Goal: Task Accomplishment & Management: Complete application form

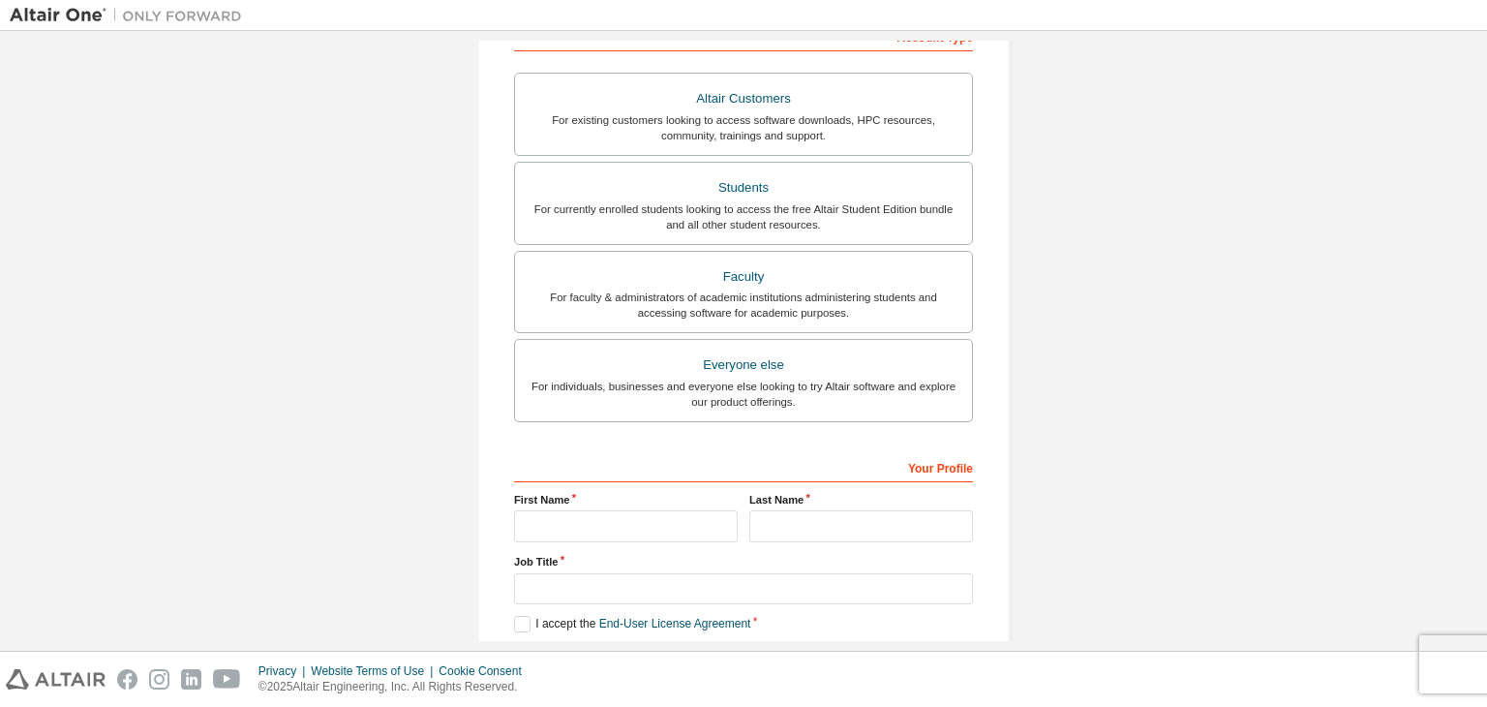
scroll to position [329, 0]
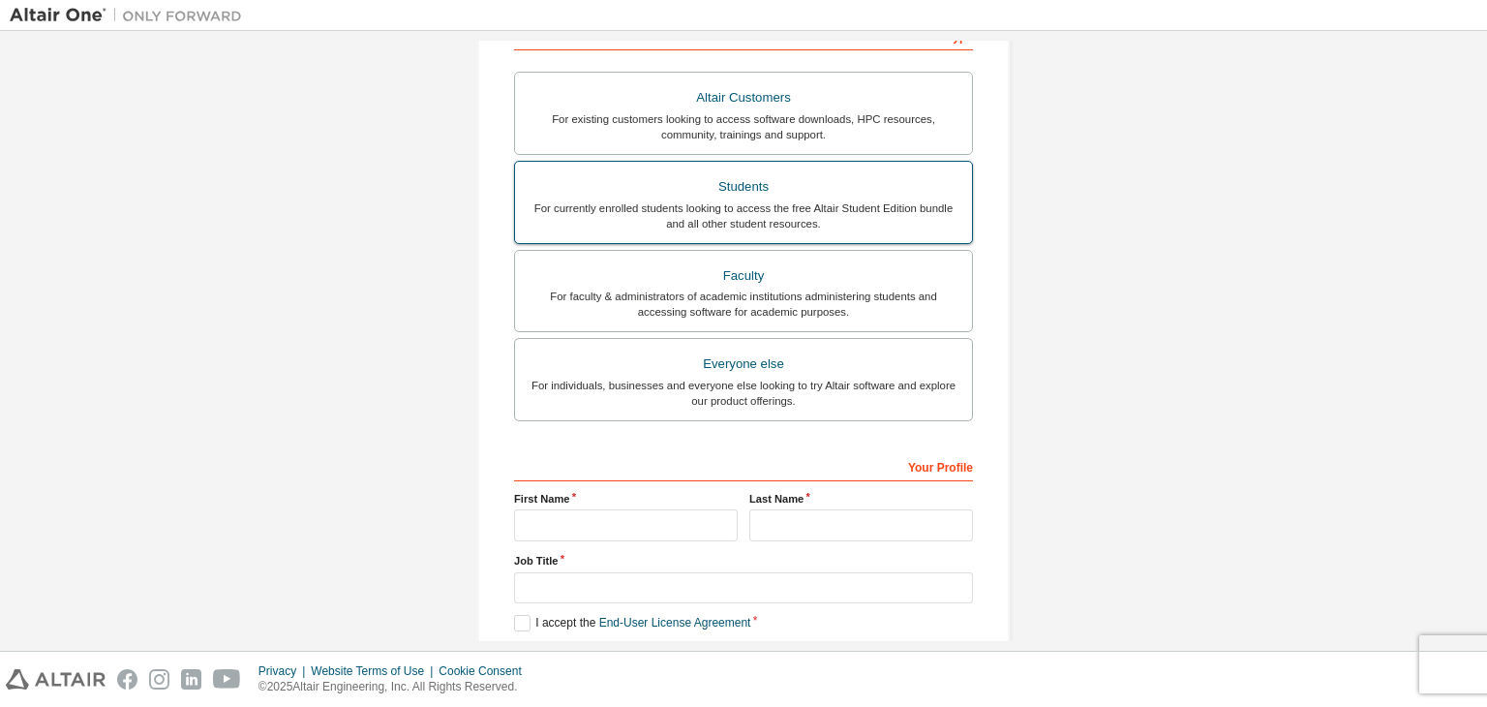
click at [789, 202] on div "For currently enrolled students looking to access the free Altair Student Editi…" at bounding box center [744, 215] width 434 height 31
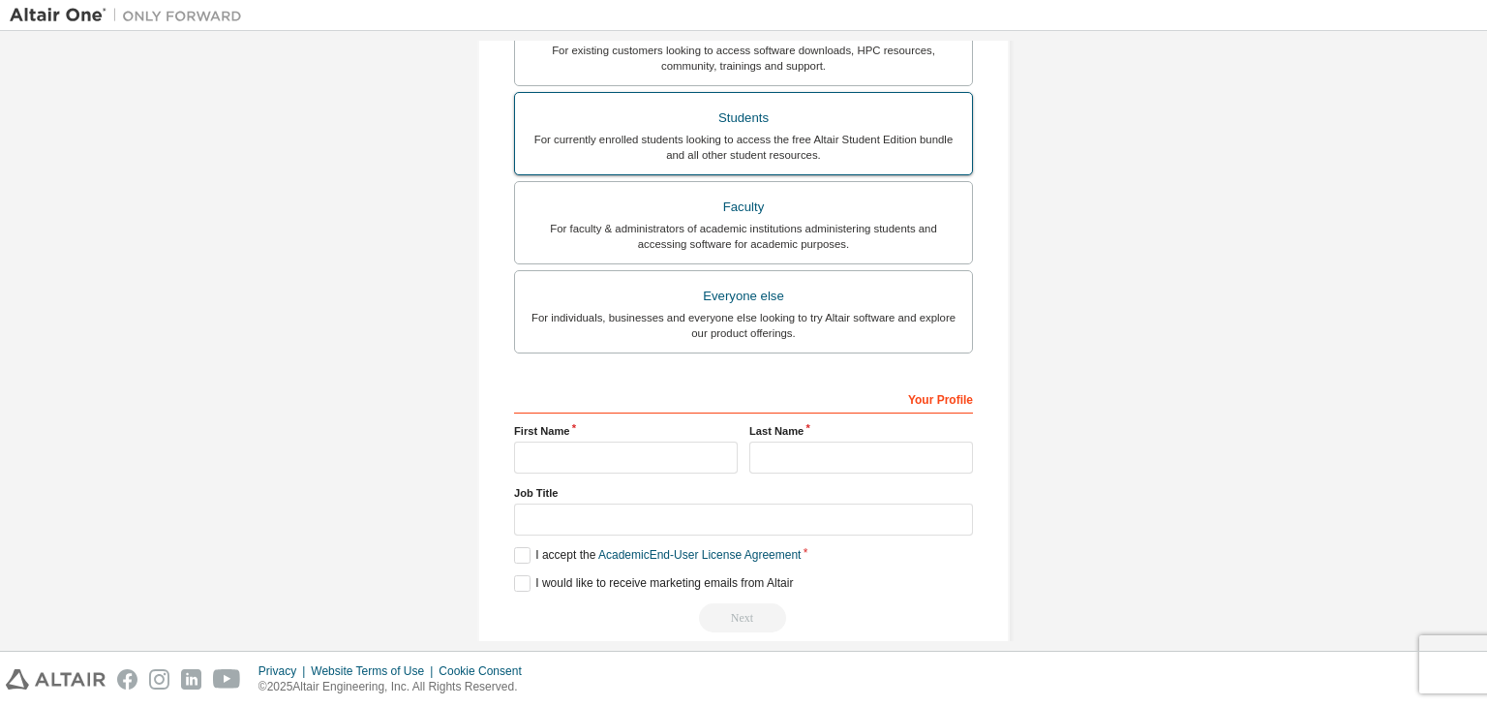
scroll to position [449, 0]
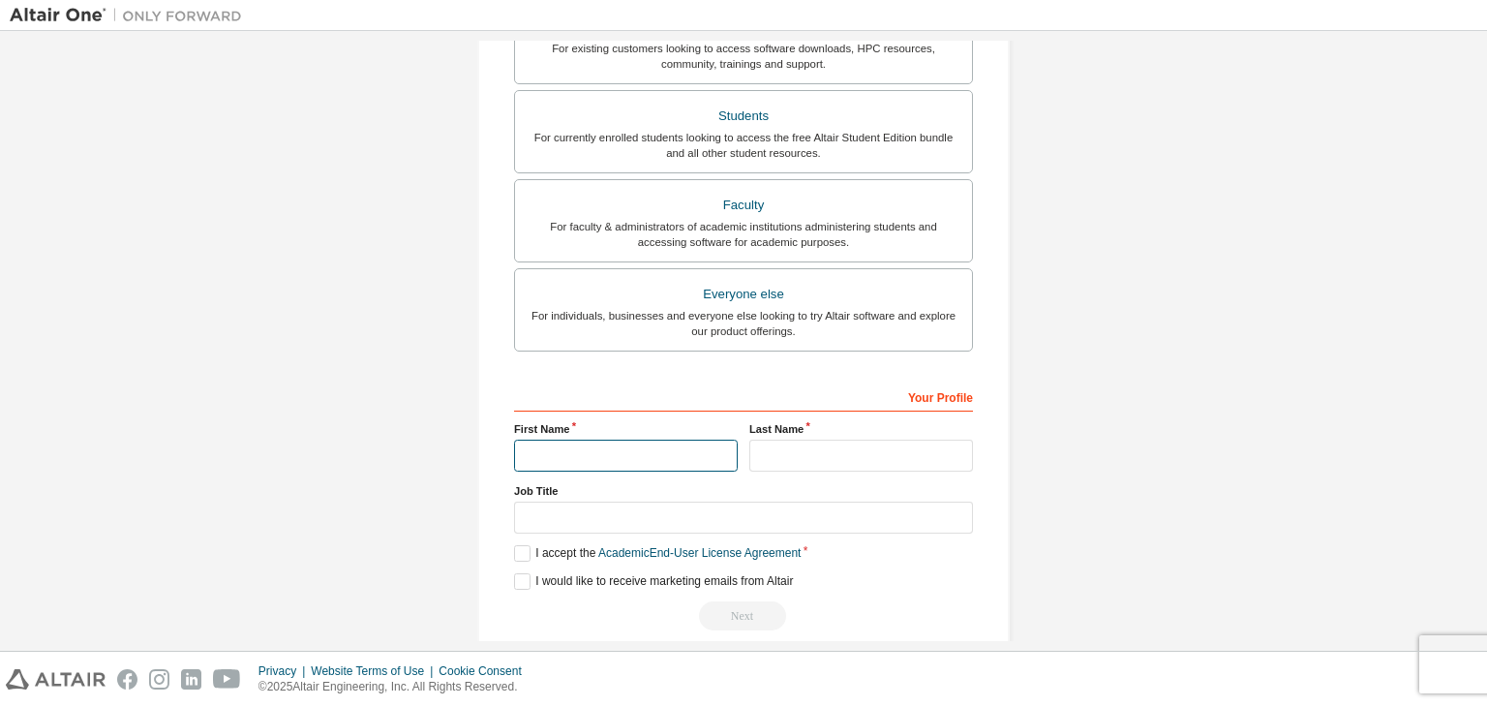
click at [672, 449] on input "text" at bounding box center [626, 456] width 224 height 32
type input "********"
click at [775, 454] on input "text" at bounding box center [861, 456] width 224 height 32
type input "***"
click at [521, 549] on label "I accept the Academic End-User License Agreement" at bounding box center [657, 553] width 287 height 16
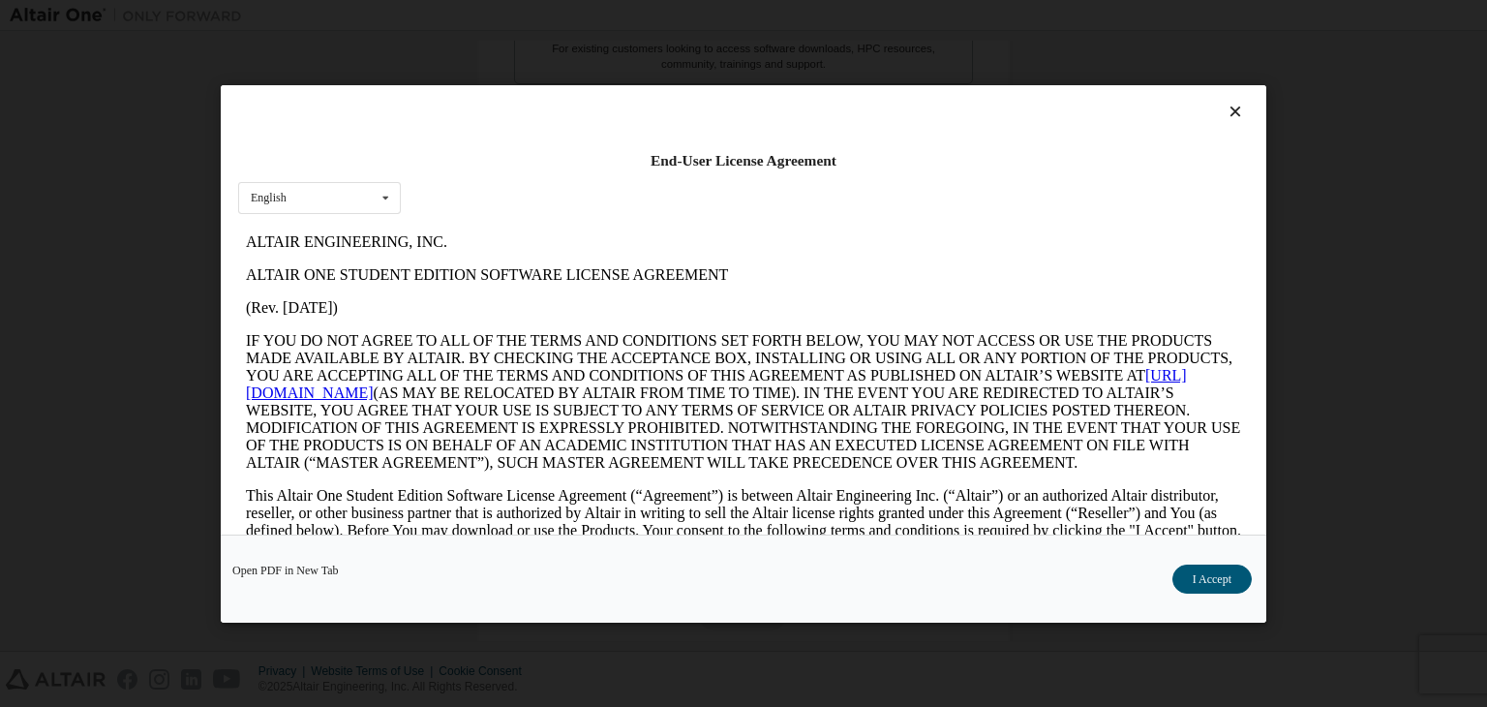
scroll to position [0, 0]
click at [1204, 581] on button "I Accept" at bounding box center [1211, 578] width 79 height 29
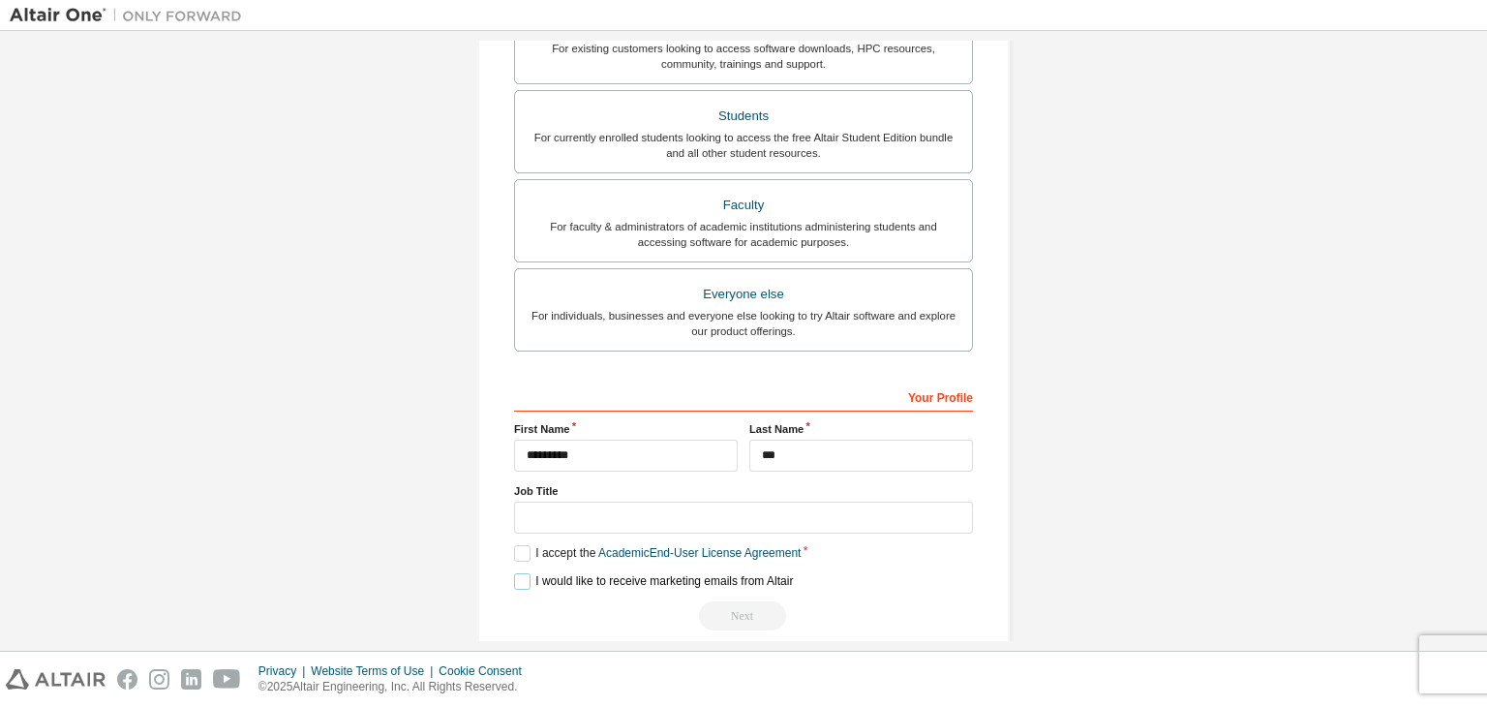
click at [520, 574] on label "I would like to receive marketing emails from Altair" at bounding box center [653, 581] width 279 height 16
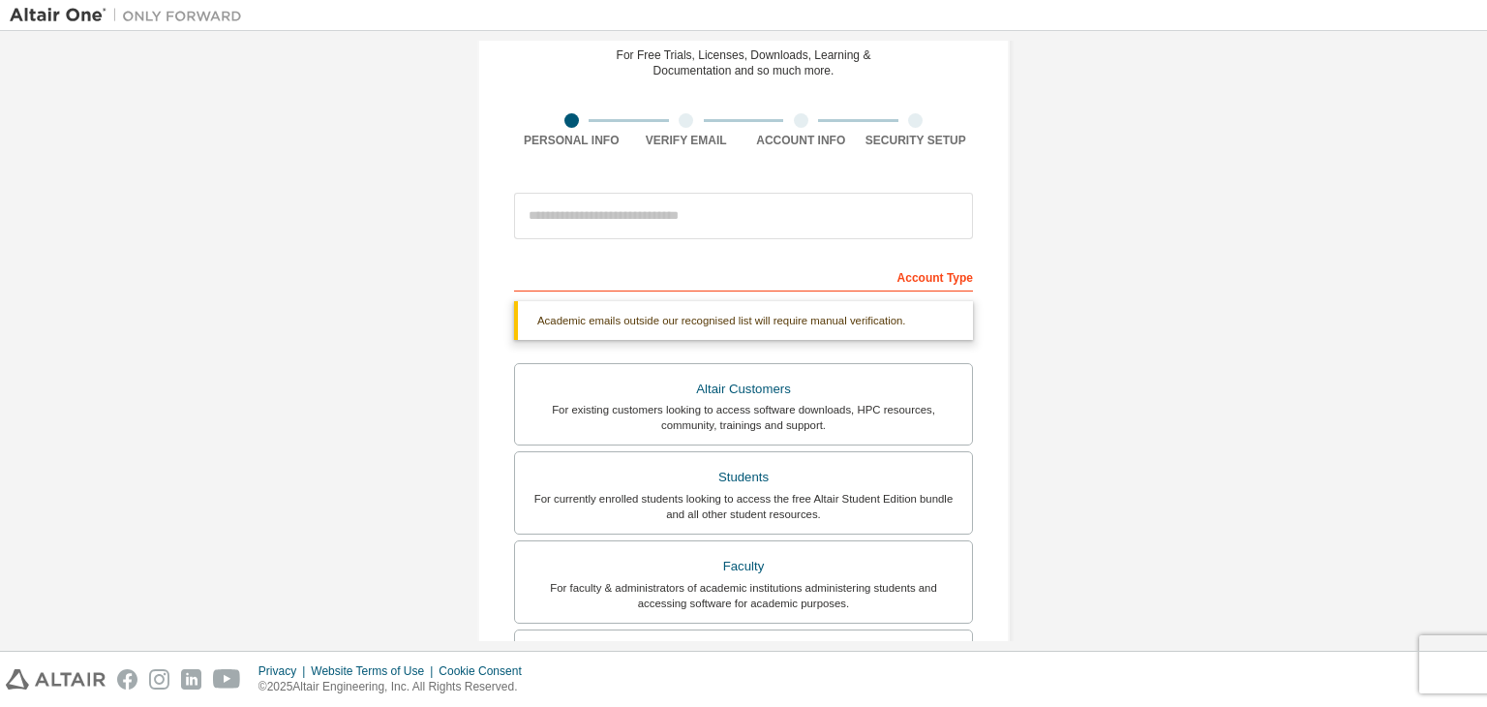
scroll to position [85, 0]
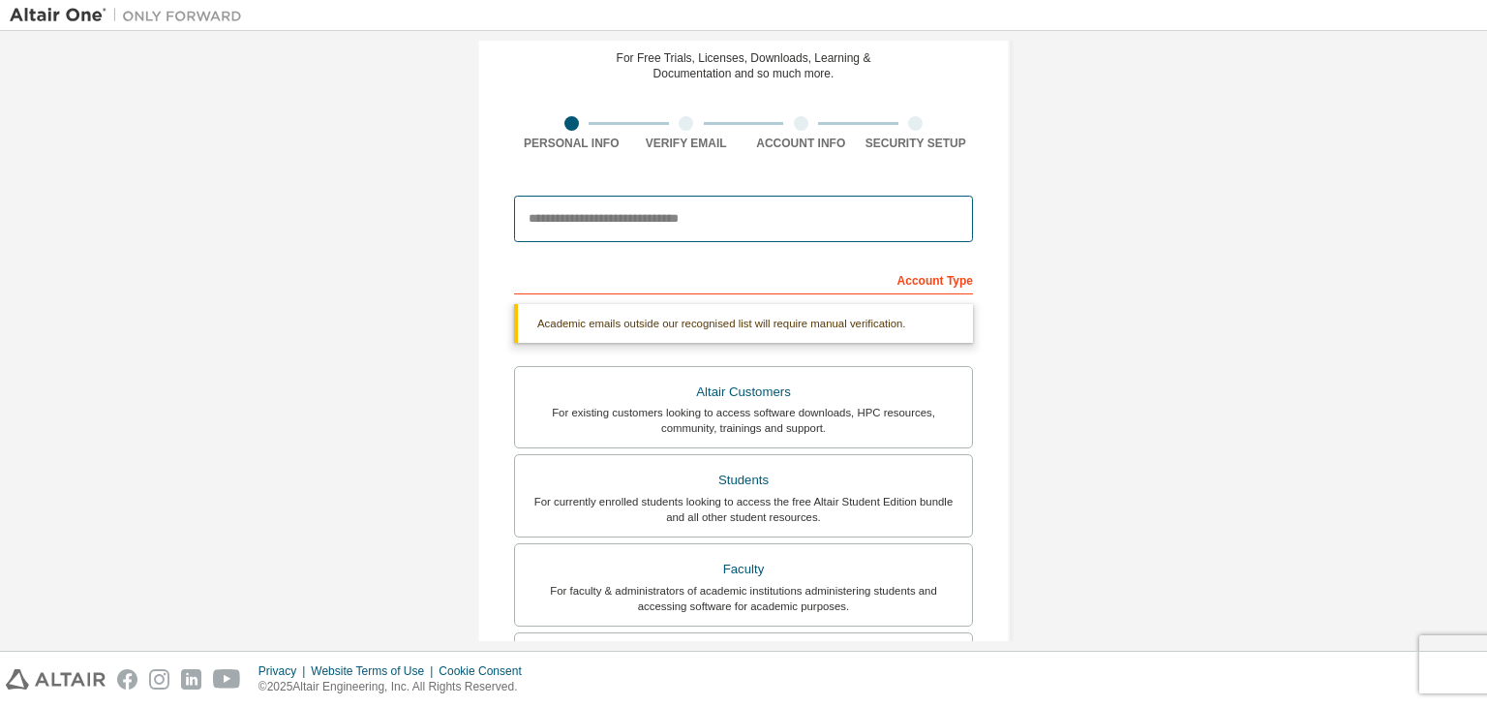
click at [720, 216] on input "email" at bounding box center [743, 219] width 459 height 46
type input "**********"
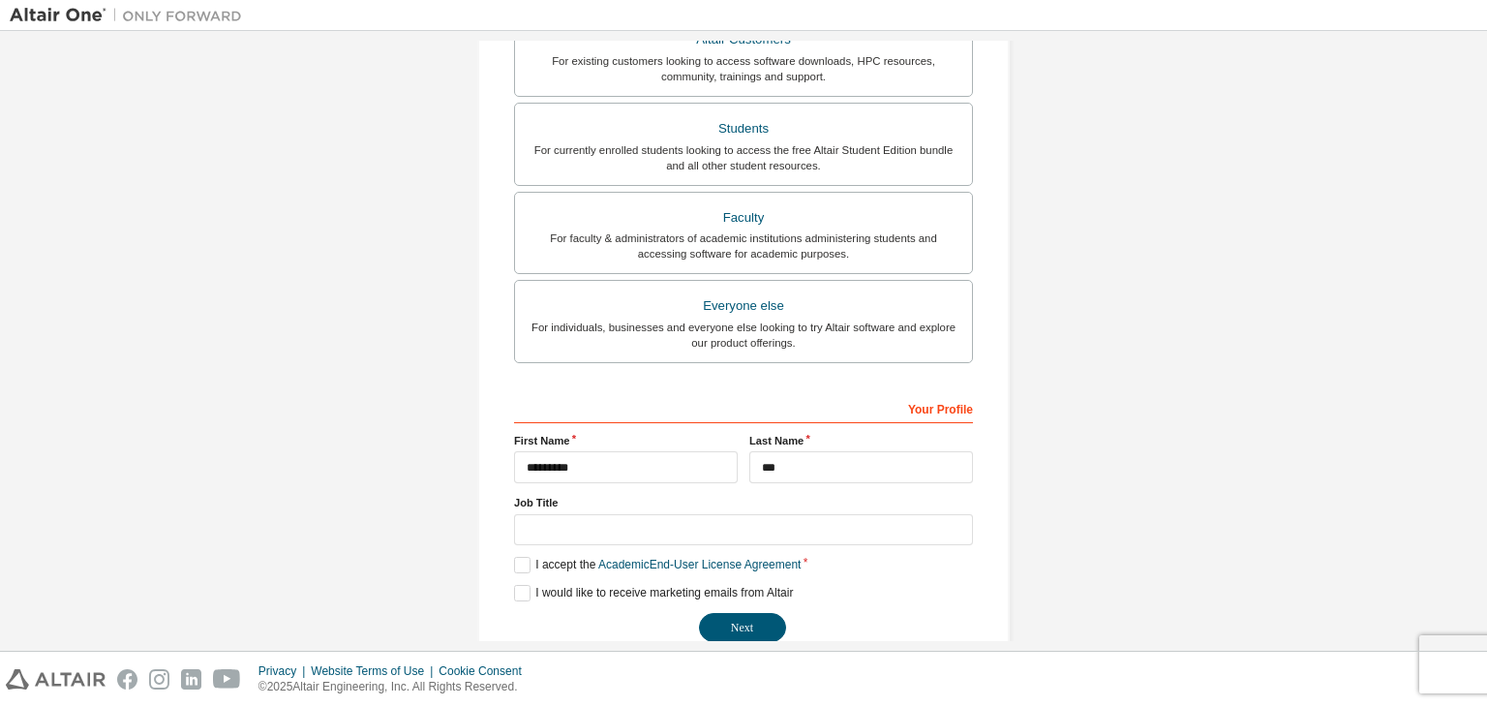
scroll to position [421, 0]
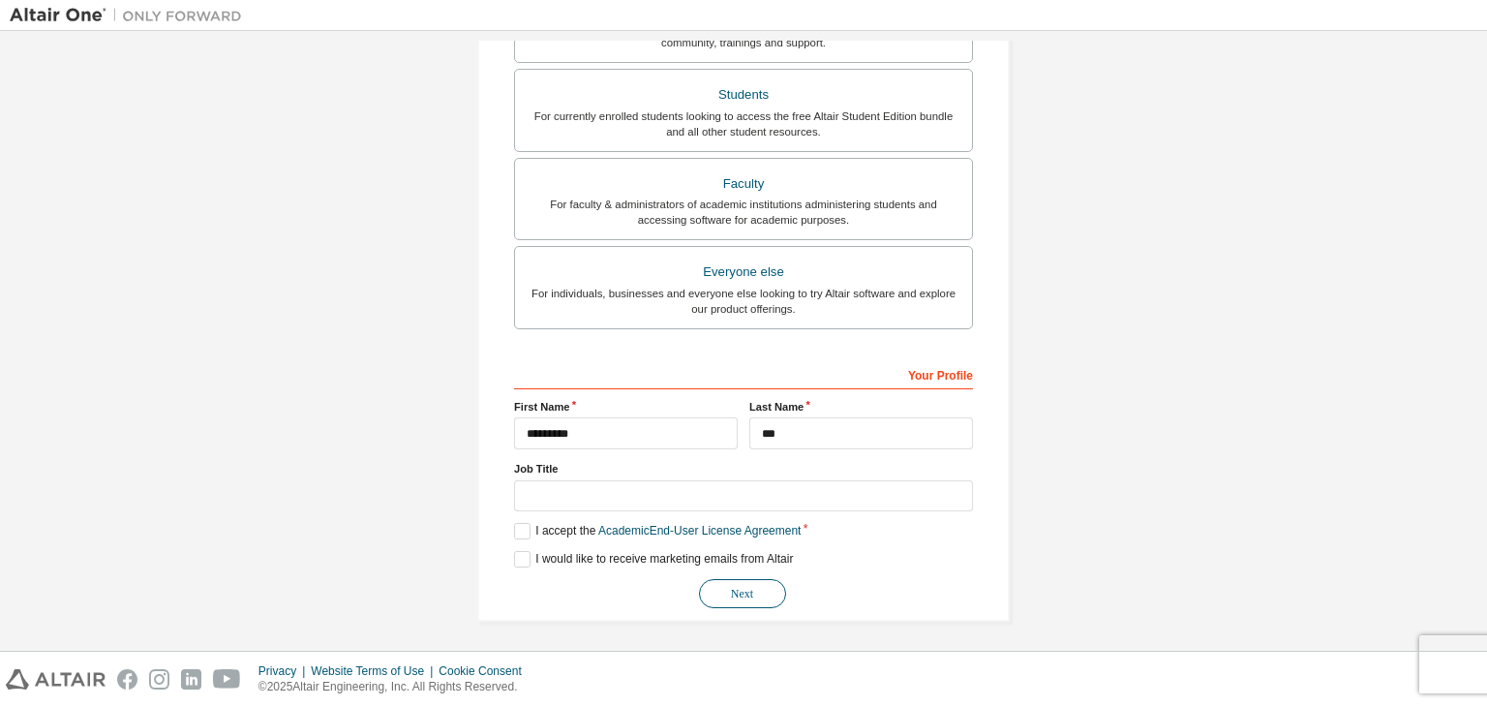
click at [739, 595] on button "Next" at bounding box center [742, 593] width 87 height 29
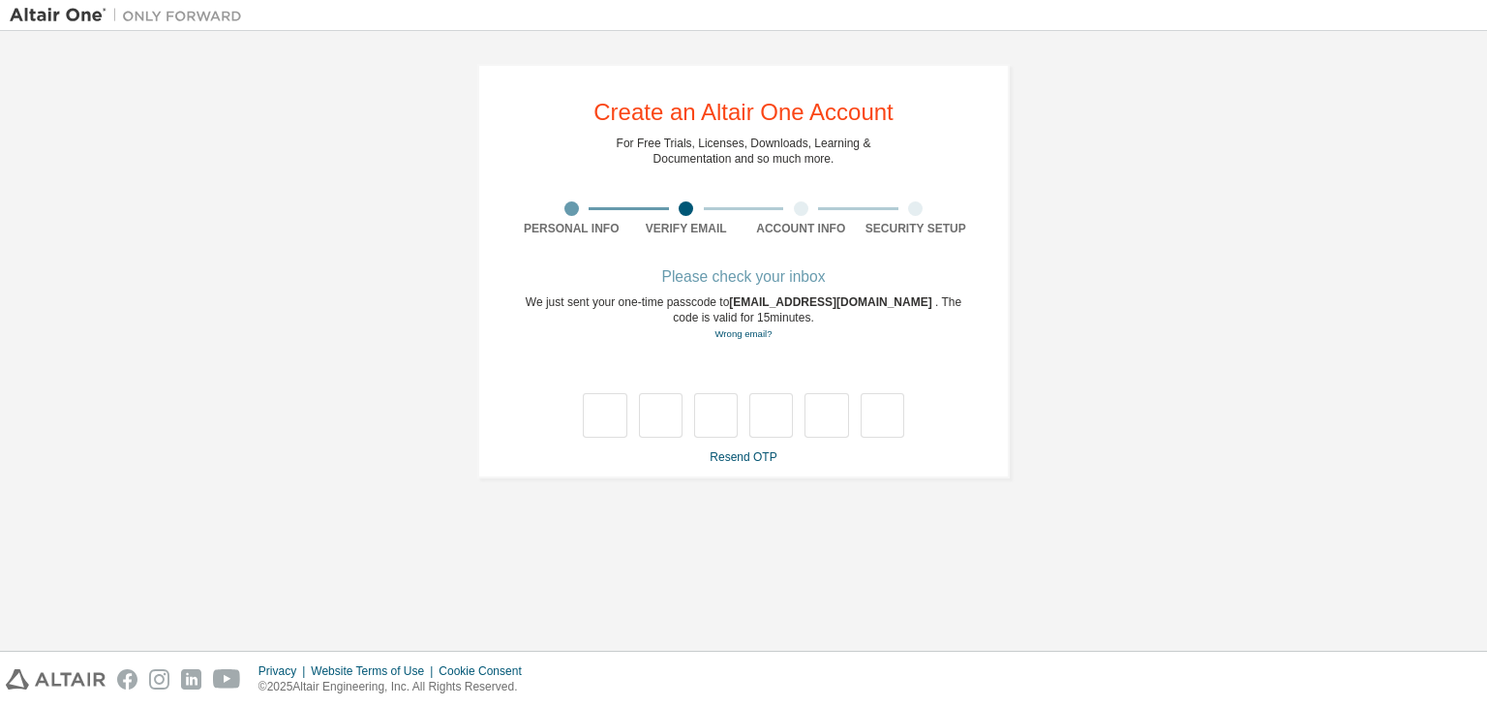
scroll to position [0, 0]
type input "*"
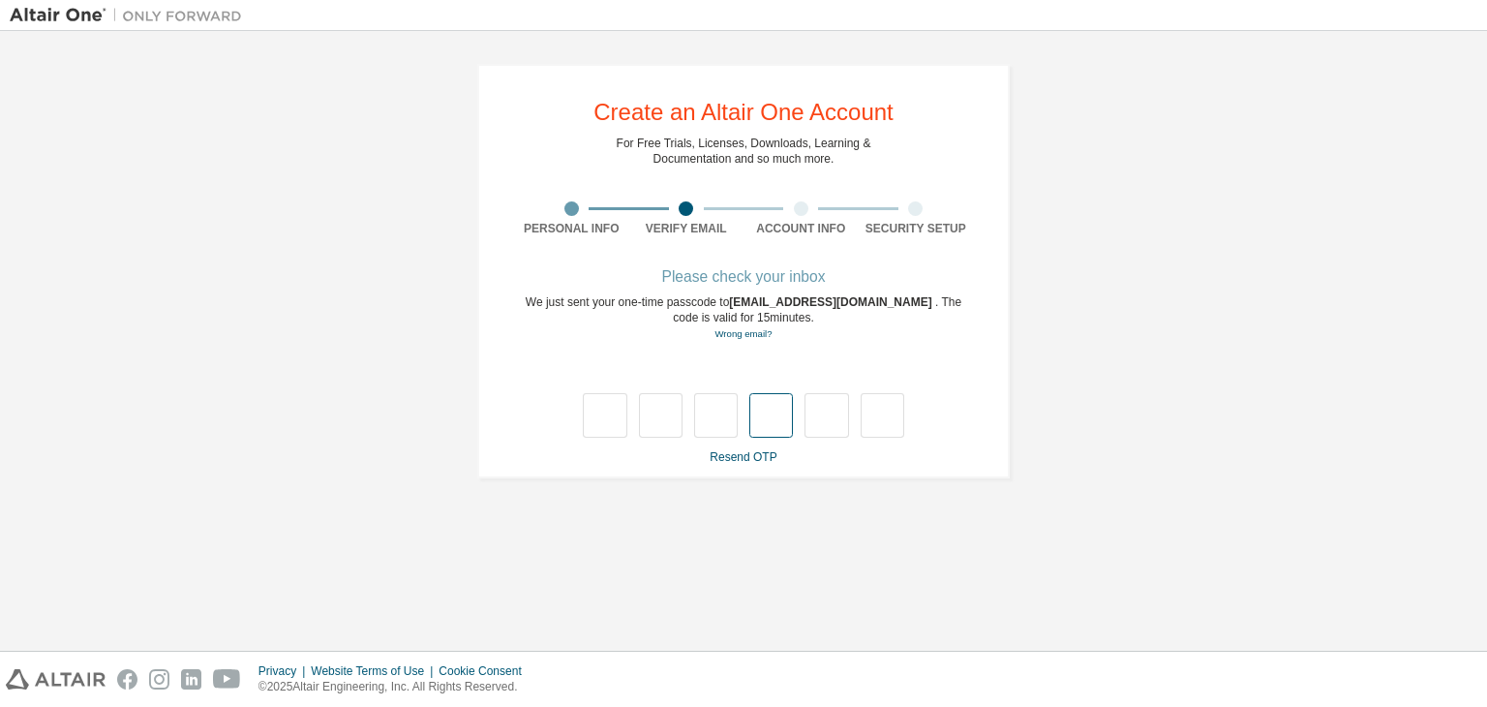
type input "*"
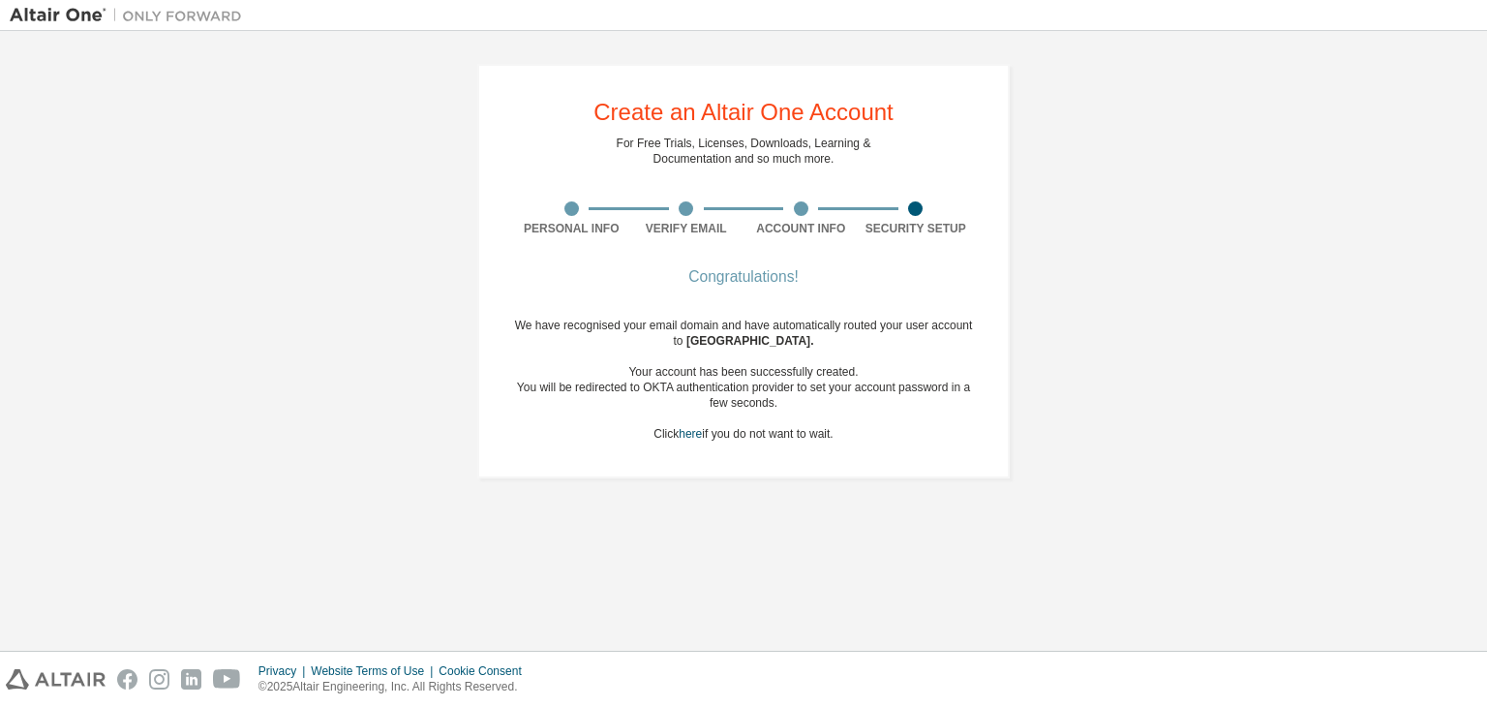
click at [1054, 421] on div "Create an Altair One Account For Free Trials, Licenses, Downloads, Learning & D…" at bounding box center [744, 271] width 1468 height 461
